Goal: Find specific page/section: Find specific page/section

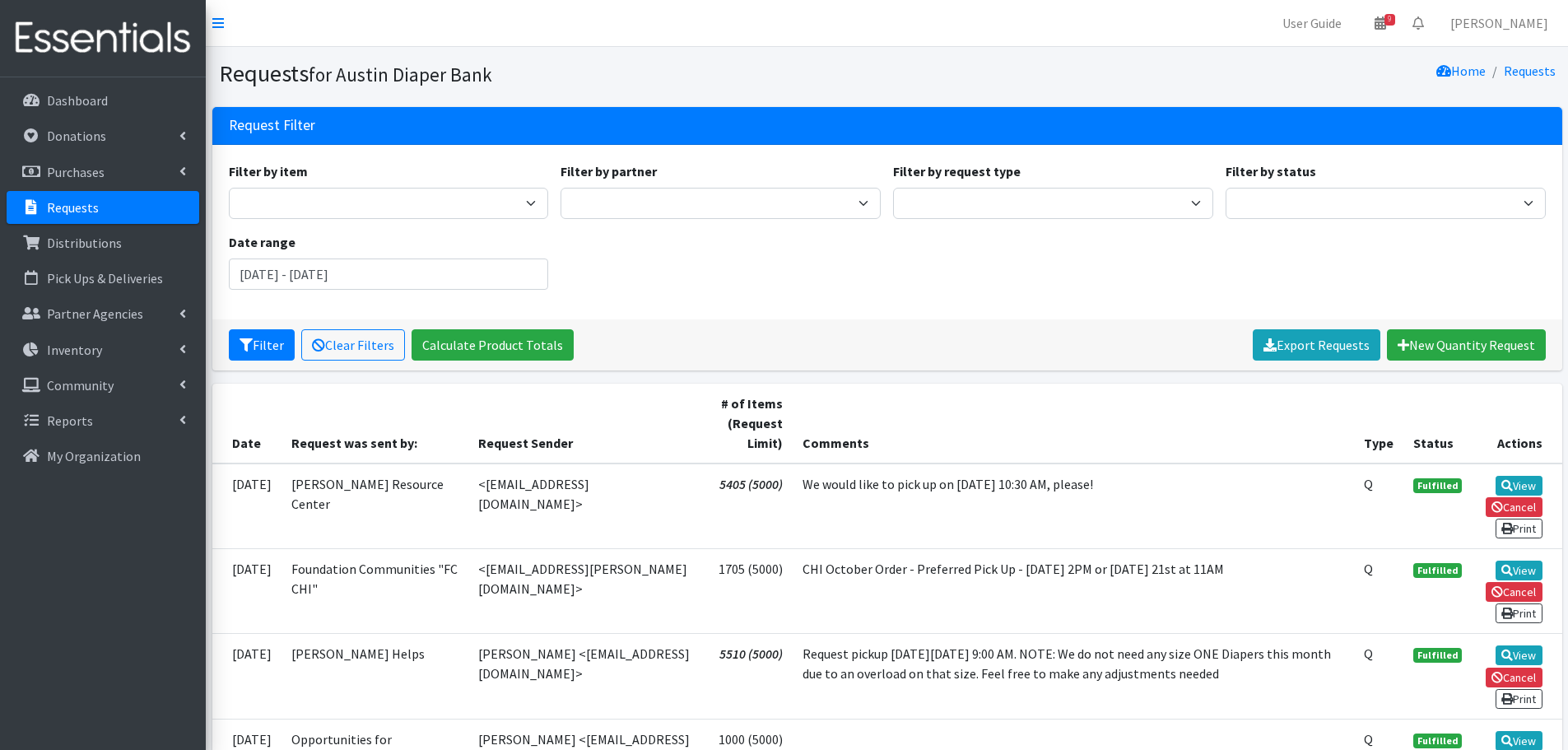
click at [58, 209] on p "Requests" at bounding box center [73, 207] width 51 height 17
click at [83, 211] on p "Requests" at bounding box center [73, 207] width 51 height 17
click at [63, 203] on p "Requests" at bounding box center [73, 207] width 51 height 17
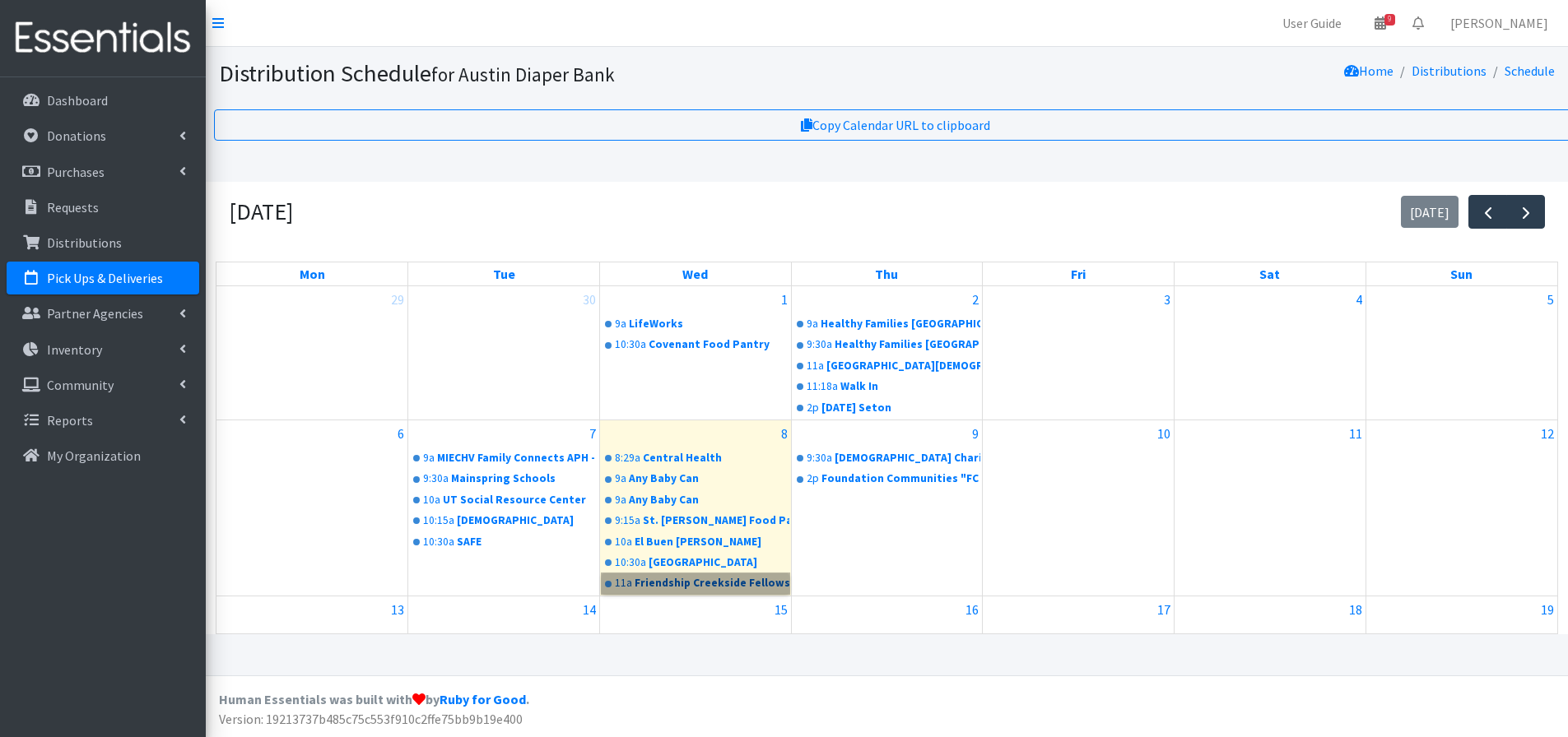
click at [671, 579] on link "11a Friendship Creekside Fellowship" at bounding box center [696, 584] width 188 height 20
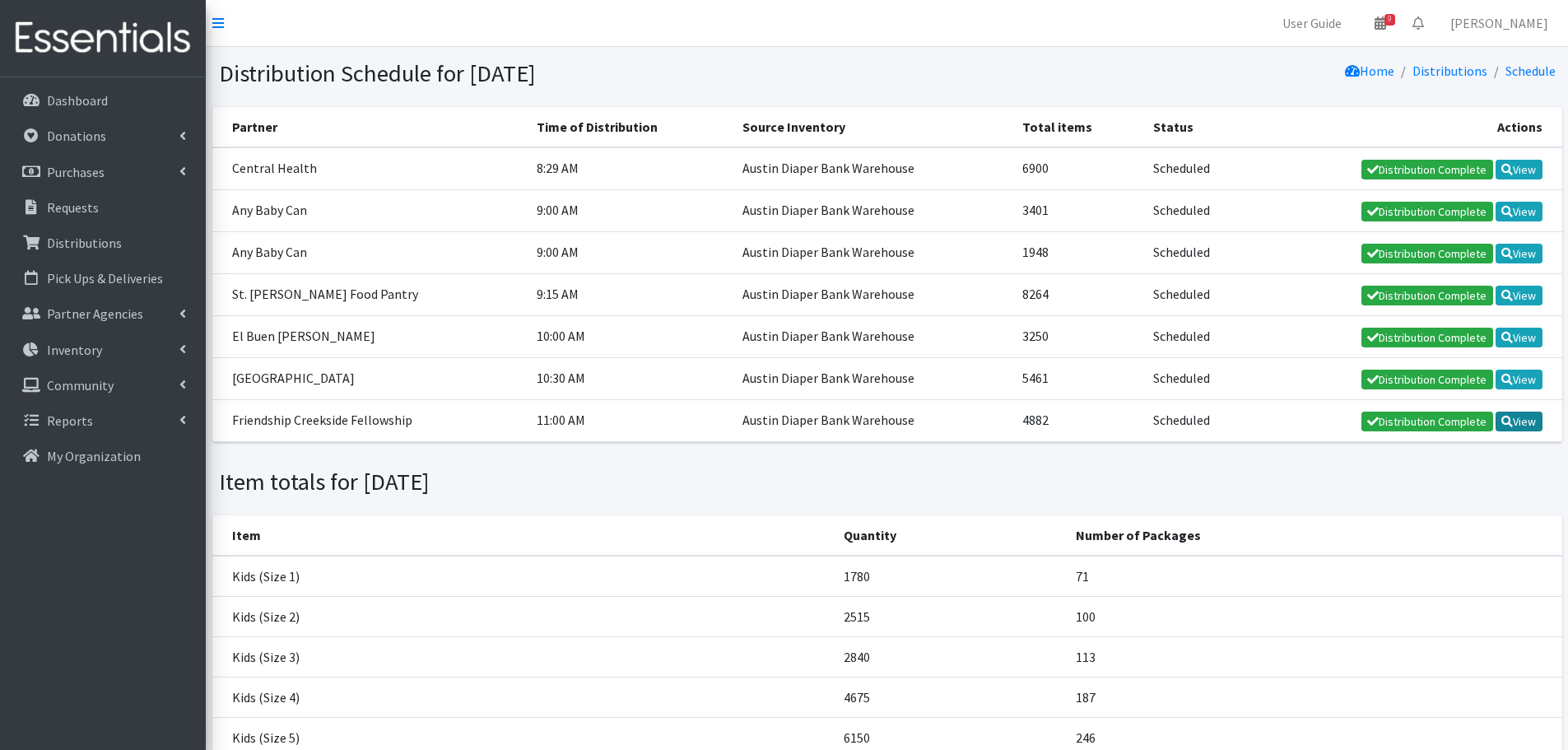
click at [1534, 422] on link "View" at bounding box center [1519, 422] width 47 height 20
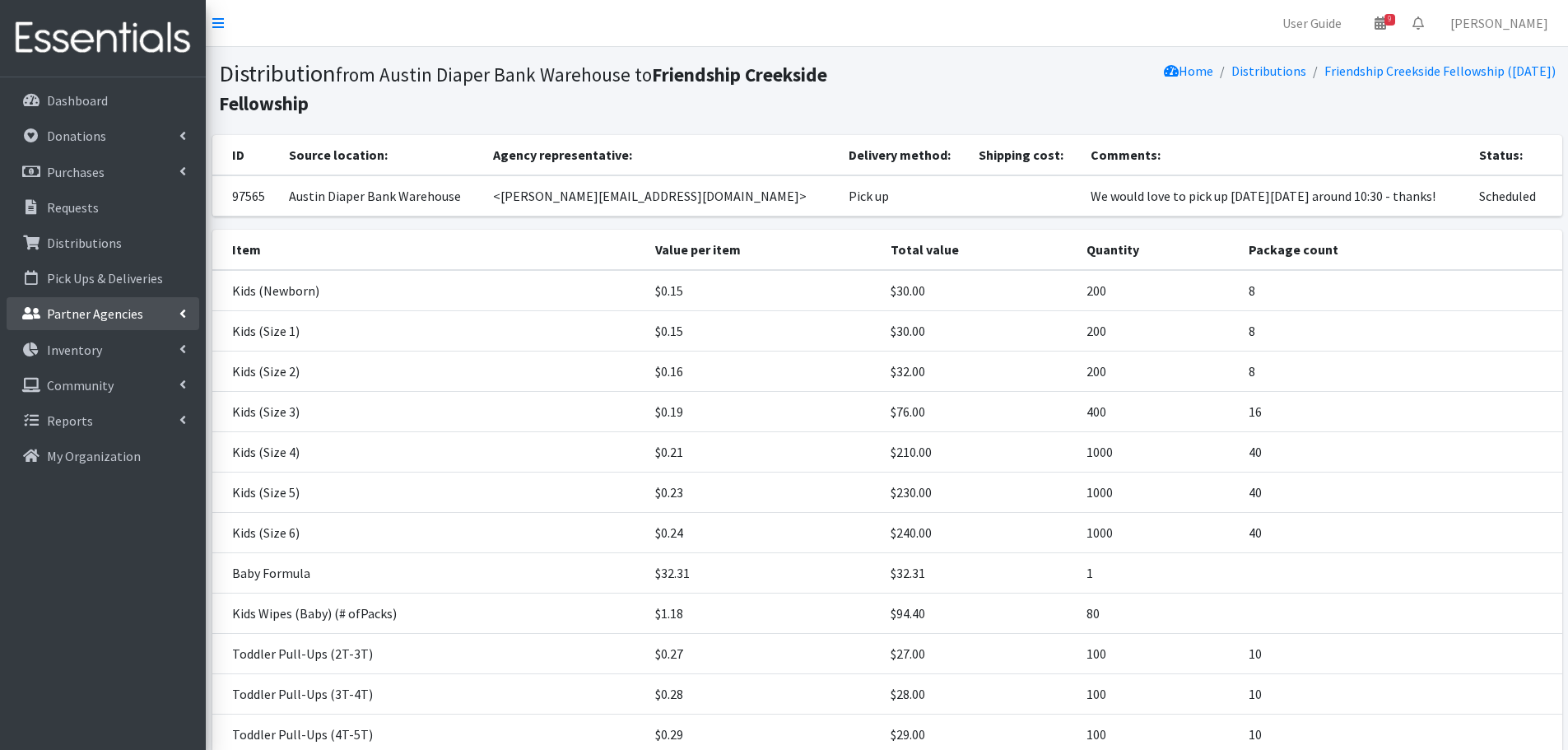
click at [97, 310] on p "Partner Agencies" at bounding box center [95, 313] width 97 height 17
click at [80, 351] on link "All Partners" at bounding box center [102, 350] width 193 height 33
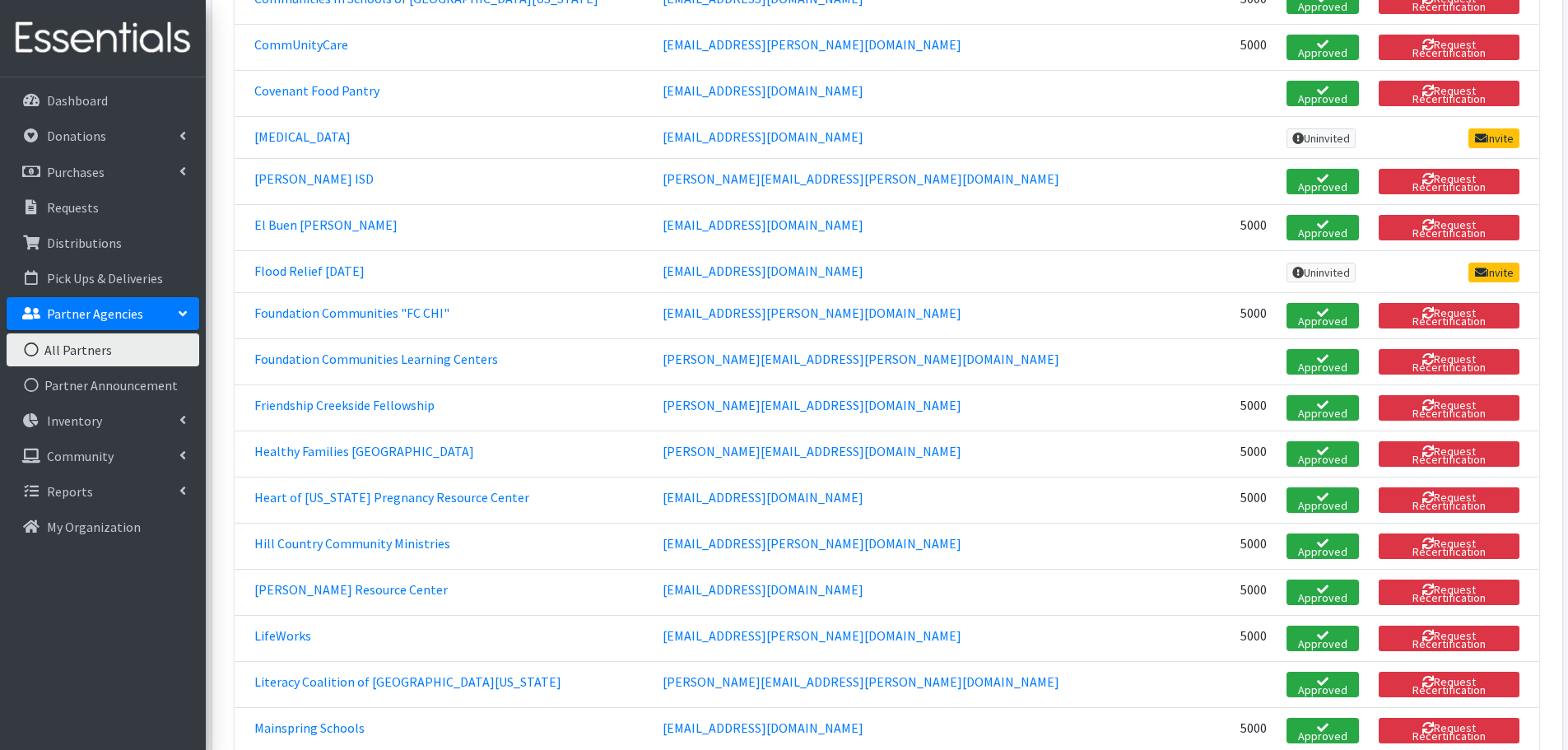
scroll to position [988, 0]
click at [348, 398] on link "Friendship Creekside Fellowship" at bounding box center [344, 406] width 180 height 17
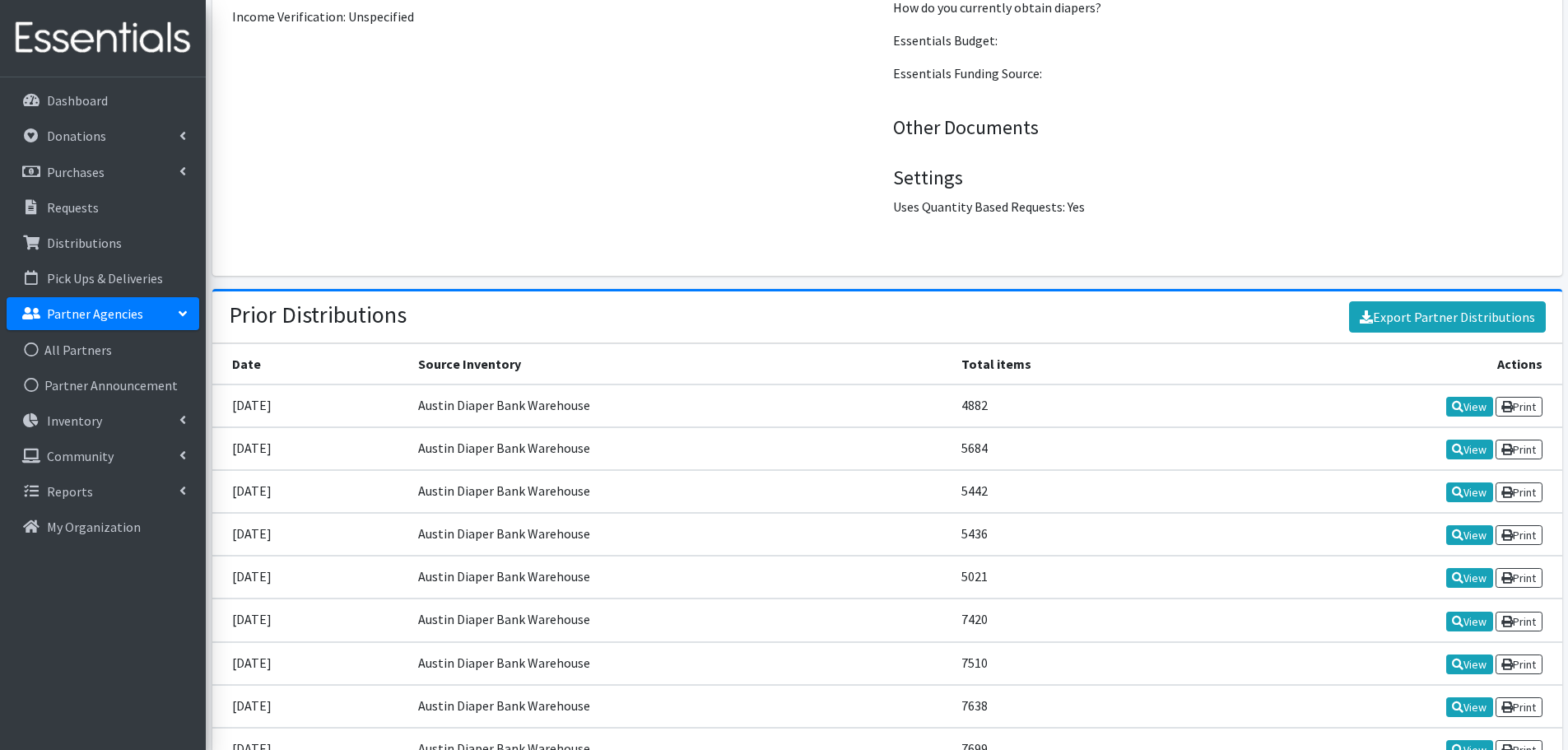
scroll to position [2553, 0]
